Goal: Task Accomplishment & Management: Manage account settings

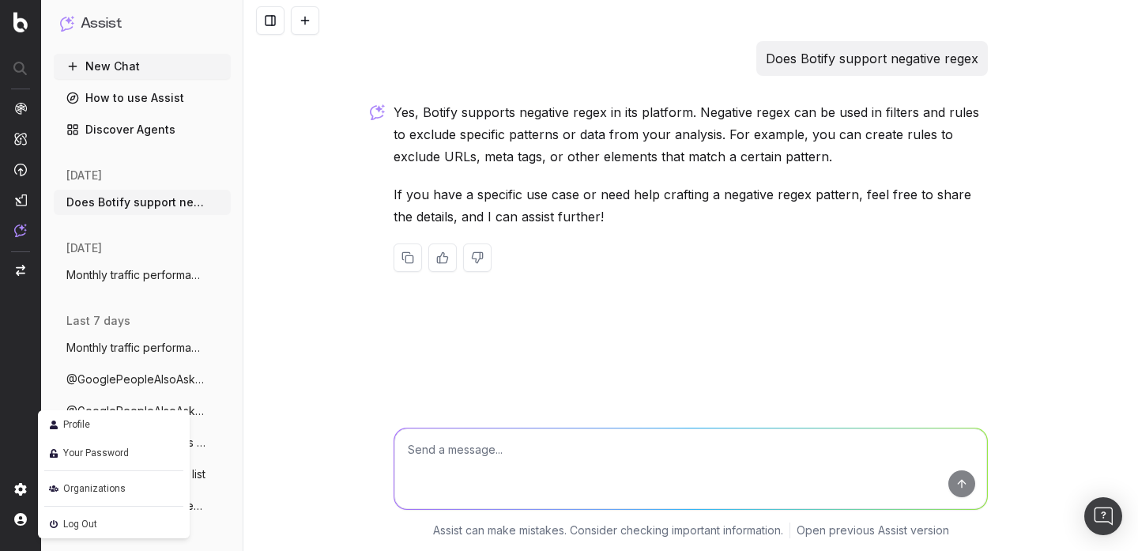
click at [99, 427] on link "Profile" at bounding box center [113, 424] width 139 height 22
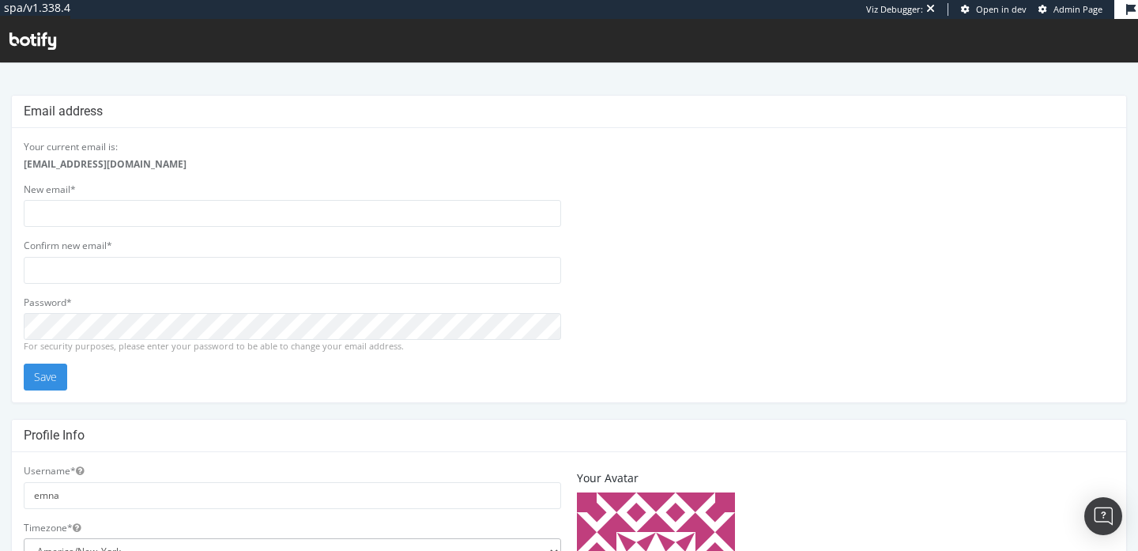
scroll to position [506, 0]
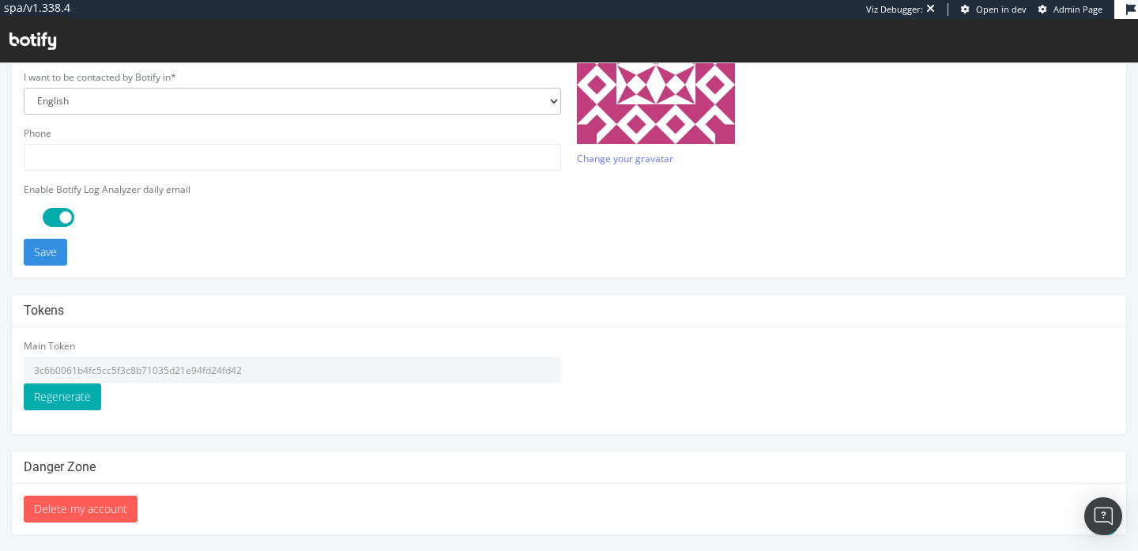
click at [227, 370] on input "3c6b0061b4fc5cc5f3c8b71035d21e94fd24fd42" at bounding box center [292, 369] width 537 height 27
